Goal: Browse casually

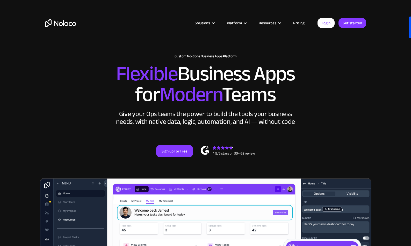
drag, startPoint x: 117, startPoint y: 71, endPoint x: 287, endPoint y: 100, distance: 172.7
click at [287, 100] on h2 "Flexible Business Apps for Modern Teams" at bounding box center [205, 84] width 321 height 41
click at [292, 107] on div "New: Connect Noloco to Stripe Custom No-Code Business Apps Platform Flexible Bu…" at bounding box center [205, 106] width 331 height 134
drag, startPoint x: 280, startPoint y: 103, endPoint x: 118, endPoint y: 70, distance: 165.6
click at [118, 70] on h2 "Flexible Business Apps for Modern Teams" at bounding box center [205, 84] width 321 height 41
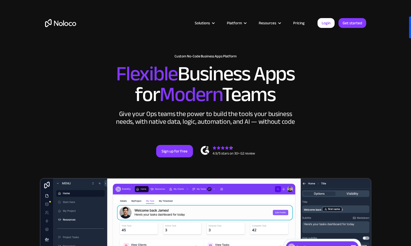
click at [88, 77] on h2 "Flexible Business Apps for Modern Teams" at bounding box center [205, 84] width 321 height 41
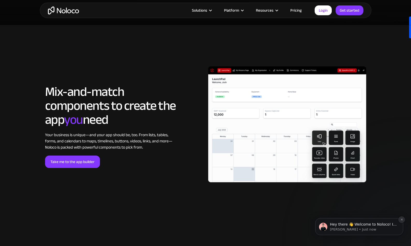
click at [402, 221] on icon "Dismiss notification" at bounding box center [401, 219] width 3 height 3
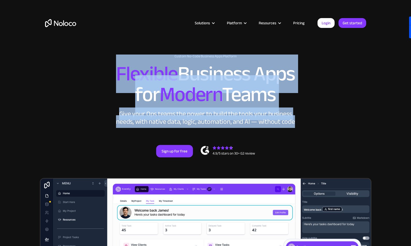
drag, startPoint x: 117, startPoint y: 72, endPoint x: 300, endPoint y: 120, distance: 189.2
click at [300, 120] on div "New: Connect Noloco to Stripe Custom No-Code Business Apps Platform Flexible Bu…" at bounding box center [205, 106] width 331 height 134
